Goal: Task Accomplishment & Management: Manage account settings

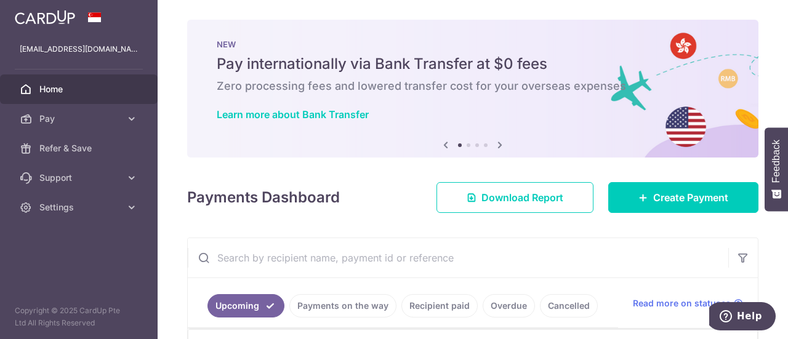
scroll to position [314, 0]
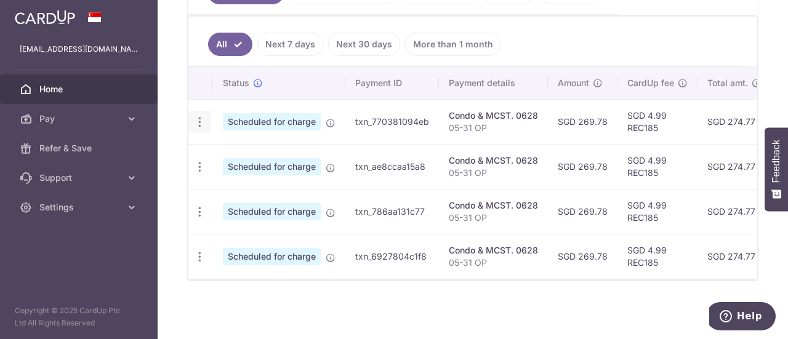
click at [197, 116] on icon "button" at bounding box center [199, 122] width 13 height 13
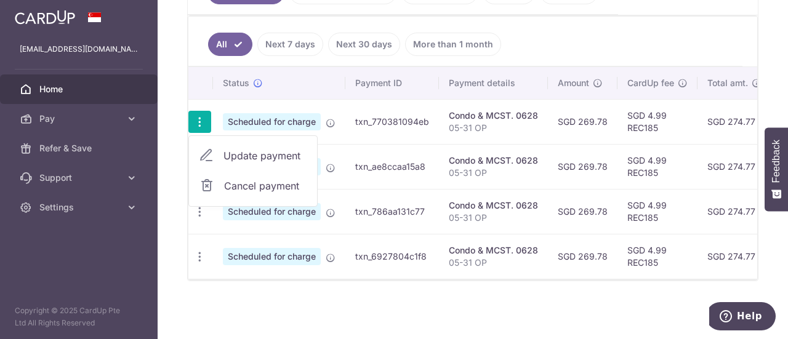
click at [268, 178] on span "Cancel payment" at bounding box center [265, 185] width 82 height 15
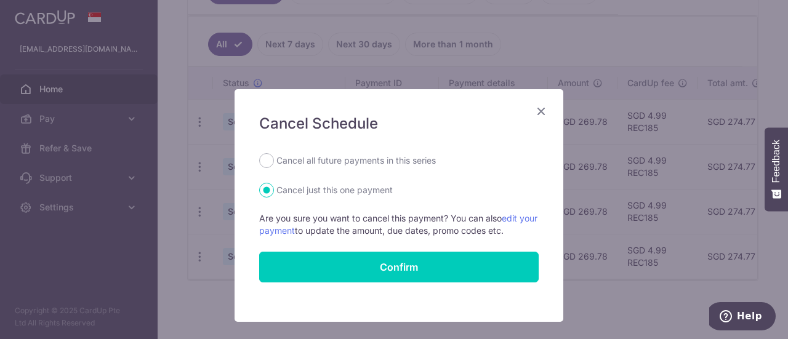
click at [318, 158] on label "Cancel all future payments in this series" at bounding box center [355, 160] width 159 height 15
click at [274, 158] on input "Cancel all future payments in this series" at bounding box center [266, 160] width 15 height 15
radio input "true"
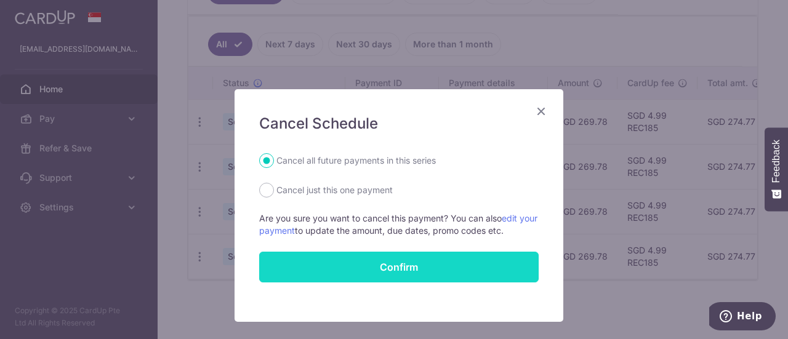
click at [375, 266] on button "Confirm" at bounding box center [398, 267] width 279 height 31
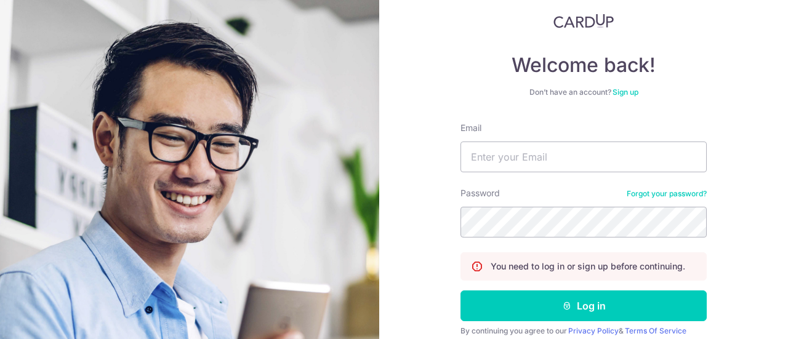
scroll to position [123, 0]
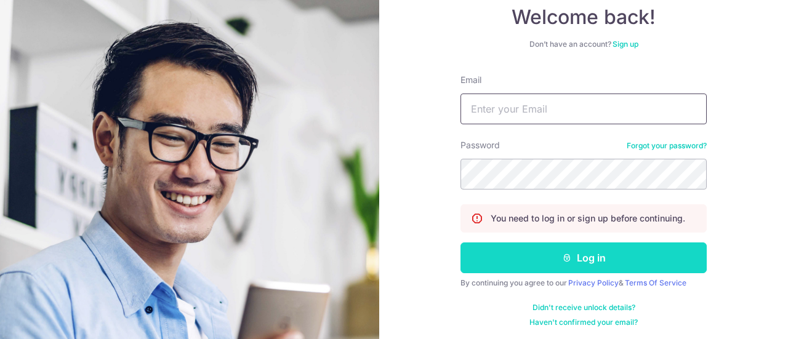
type input "[EMAIL_ADDRESS][DOMAIN_NAME]"
click at [628, 254] on button "Log in" at bounding box center [583, 257] width 246 height 31
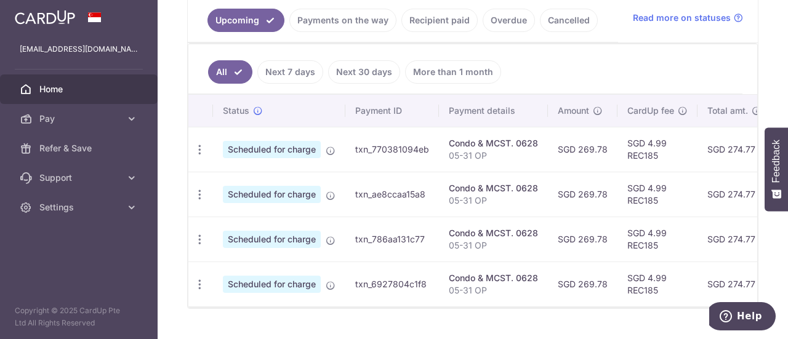
scroll to position [314, 0]
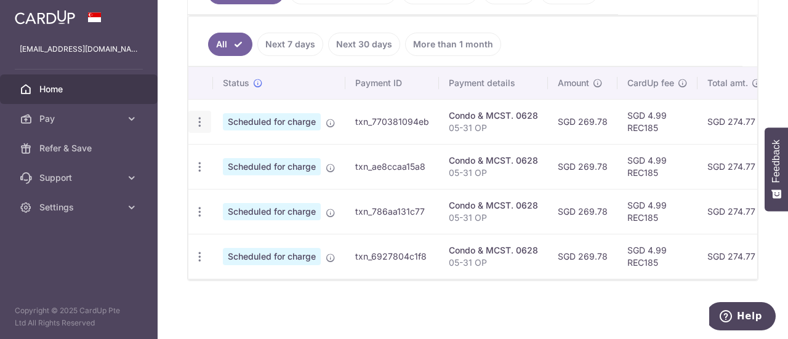
click at [202, 116] on icon "button" at bounding box center [199, 122] width 13 height 13
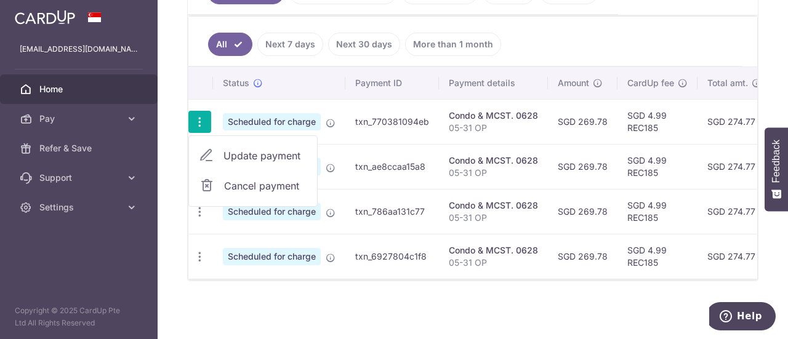
click at [244, 179] on span "Cancel payment" at bounding box center [265, 185] width 82 height 15
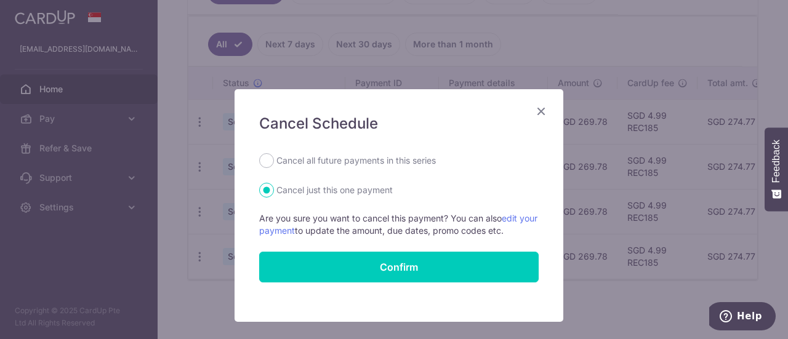
click at [377, 161] on label "Cancel all future payments in this series" at bounding box center [355, 160] width 159 height 15
click at [274, 161] on input "Cancel all future payments in this series" at bounding box center [266, 160] width 15 height 15
radio input "true"
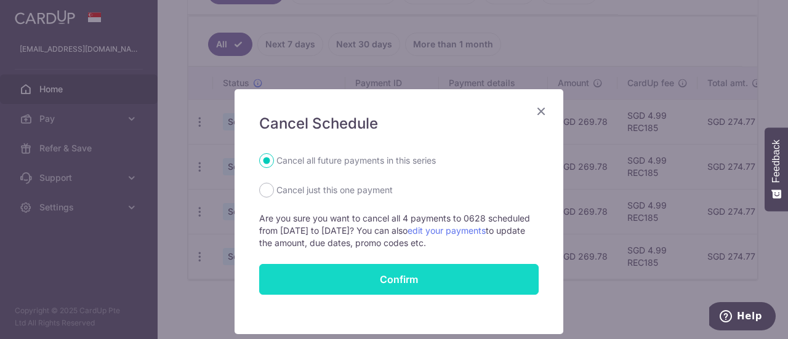
click at [409, 286] on button "Confirm" at bounding box center [398, 279] width 279 height 31
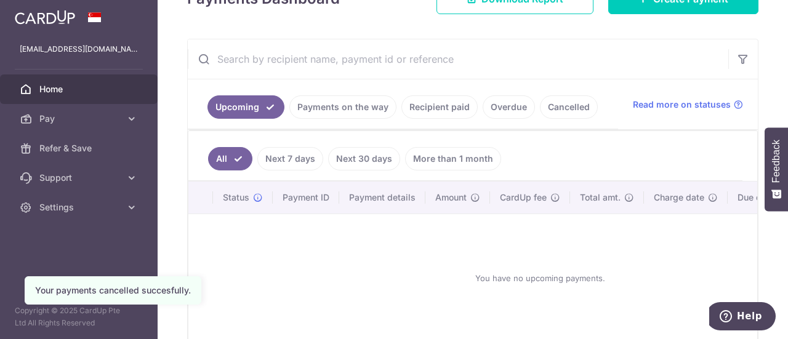
scroll to position [246, 0]
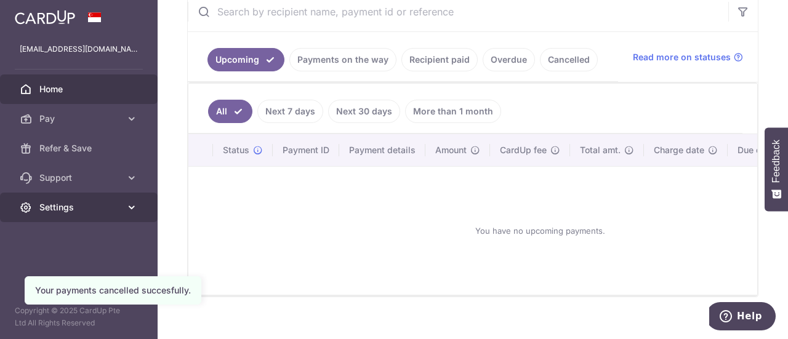
click at [134, 209] on icon at bounding box center [132, 207] width 12 height 12
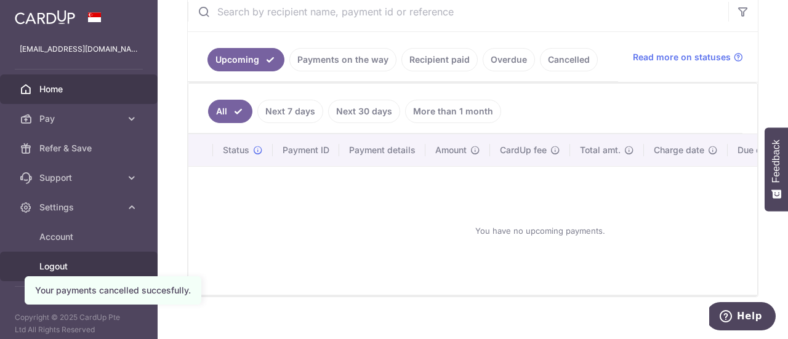
click at [64, 262] on span "Logout" at bounding box center [79, 266] width 81 height 12
